Goal: Navigation & Orientation: Find specific page/section

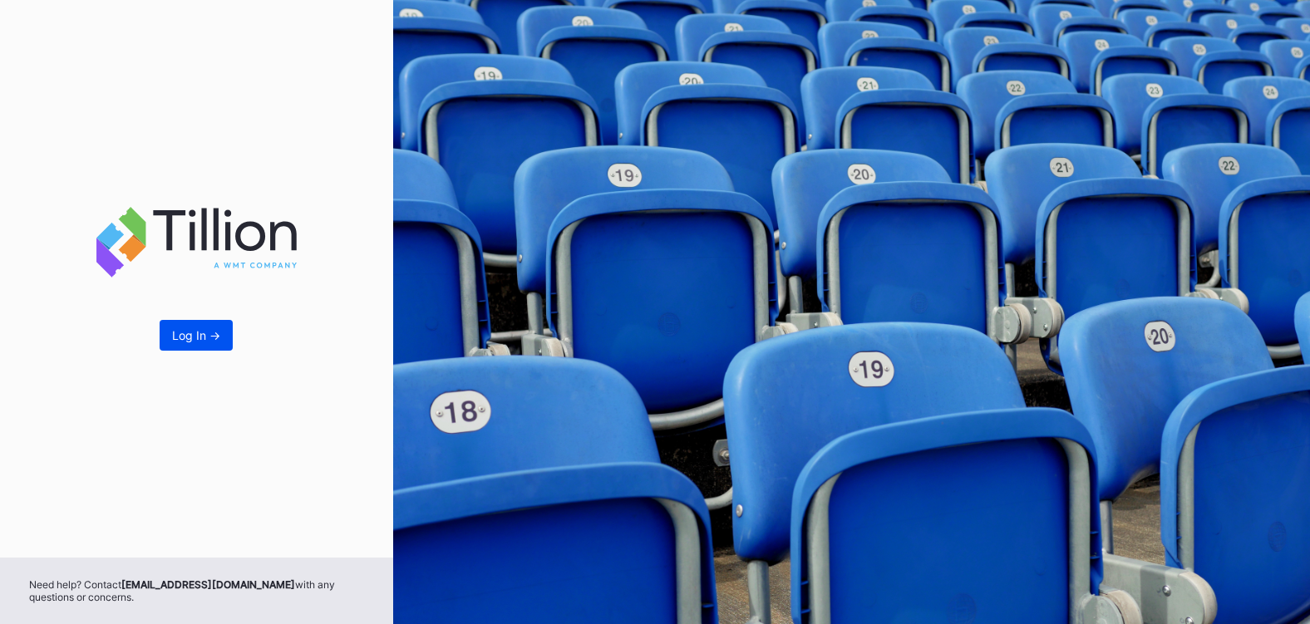
click at [199, 333] on div "Log In ->" at bounding box center [196, 335] width 48 height 14
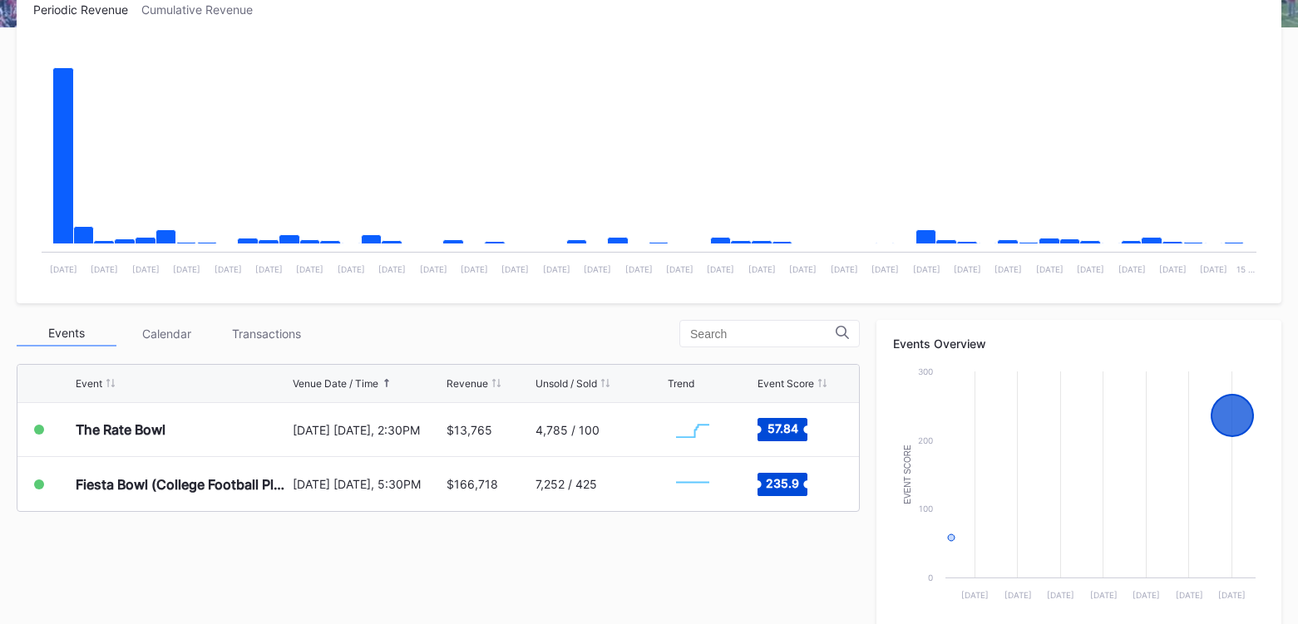
scroll to position [249, 0]
